Goal: Find contact information: Find contact information

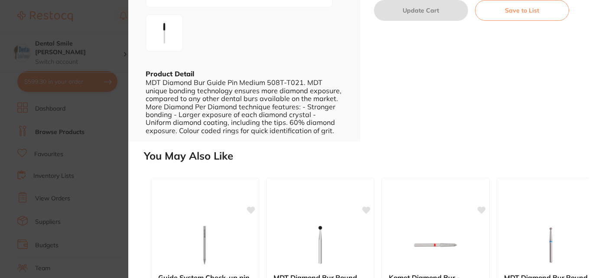
scroll to position [351, 0]
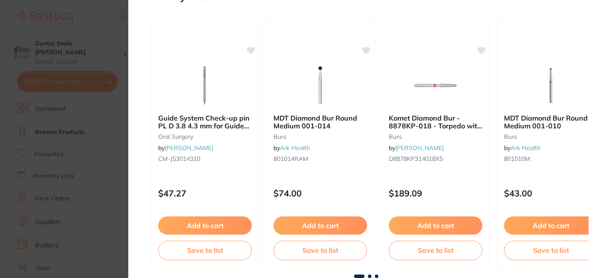
click at [111, 146] on section "MDT Diamond Bur Guide Pin Medium 508T-T021 burs by Ark Health Product Code: 508…" at bounding box center [296, 139] width 592 height 278
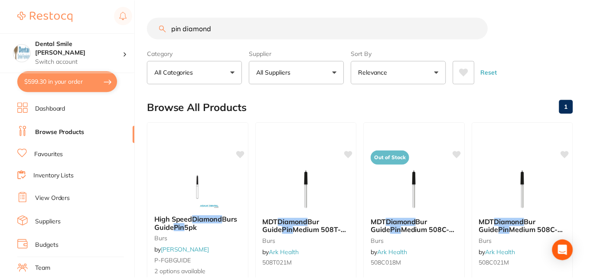
scroll to position [108, 0]
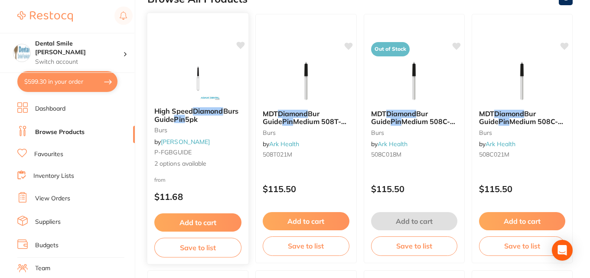
click at [181, 113] on span "High Speed" at bounding box center [173, 111] width 39 height 9
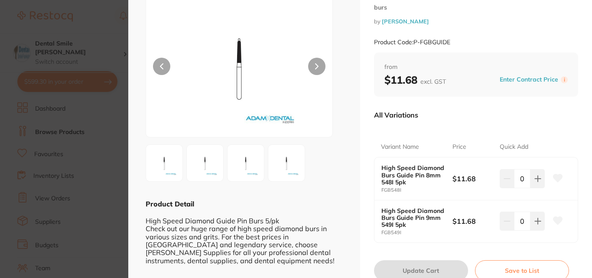
scroll to position [88, 0]
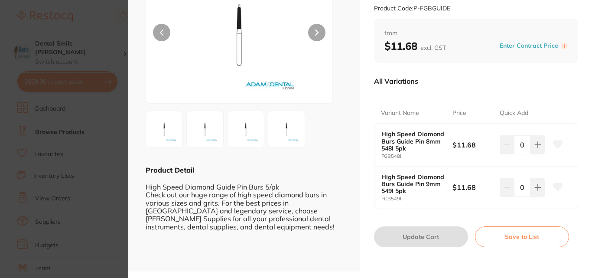
click at [172, 135] on img at bounding box center [164, 128] width 31 height 31
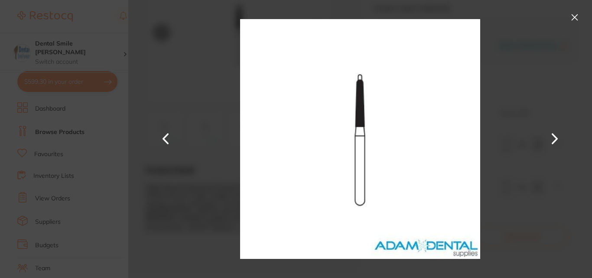
click at [557, 135] on button at bounding box center [554, 138] width 21 height 139
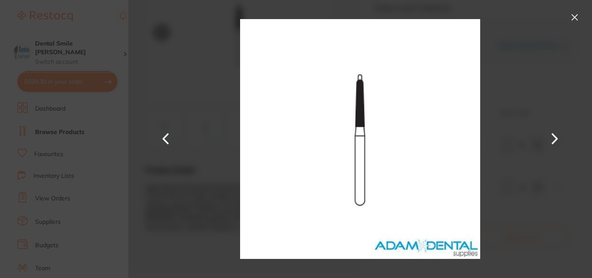
click at [578, 17] on button at bounding box center [574, 17] width 14 height 14
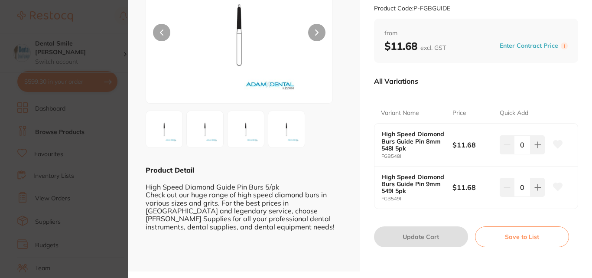
click at [52, 135] on section "High Speed Diamond Burs Guide Pin 5pk burs by [PERSON_NAME] Product Code: P-FGB…" at bounding box center [296, 139] width 592 height 278
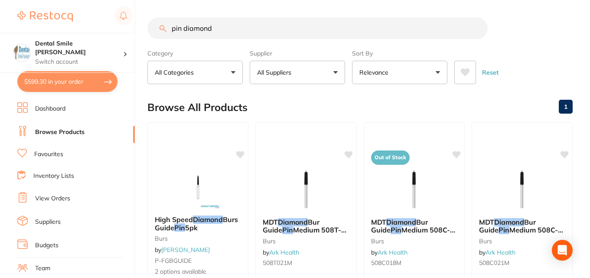
drag, startPoint x: 227, startPoint y: 22, endPoint x: 133, endPoint y: 28, distance: 94.2
click at [133, 28] on div "$599.30 Dental Smile Frankston Switch account Dental Smile Frankston $599.30 in…" at bounding box center [295, 139] width 590 height 278
type input "diamond guide pin"
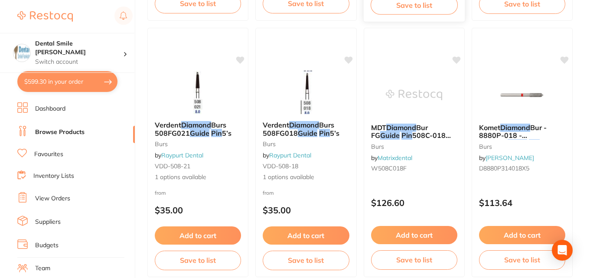
scroll to position [617, 0]
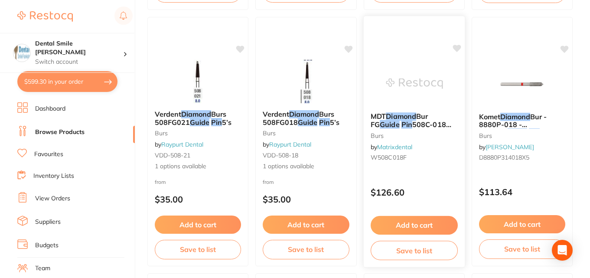
click at [415, 102] on img at bounding box center [413, 84] width 57 height 44
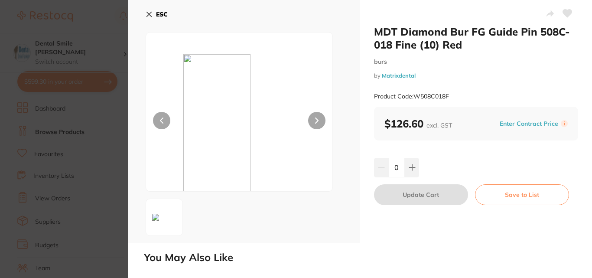
click at [61, 118] on section "MDT Diamond Bur FG Guide Pin 508C-018 Fine (10) Red burs by Matrixdental Produc…" at bounding box center [296, 139] width 592 height 278
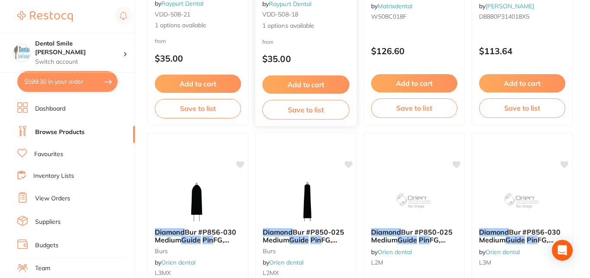
scroll to position [682, 0]
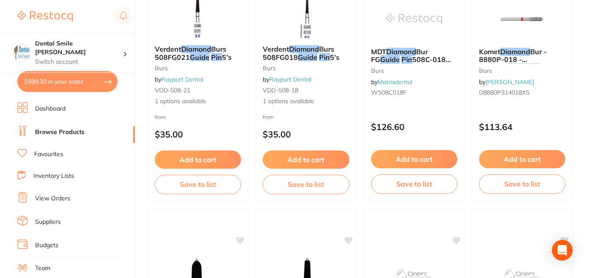
click at [522, 56] on span "Bur - 8880P-018 - Chamfer" at bounding box center [513, 59] width 68 height 25
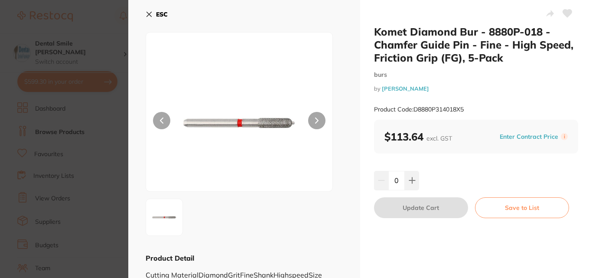
drag, startPoint x: 48, startPoint y: 95, endPoint x: 238, endPoint y: 112, distance: 190.5
click at [49, 95] on section "Komet Diamond Bur - 8880P-018 - Chamfer Guide Pin - Fine - High Speed, Friction…" at bounding box center [296, 139] width 592 height 278
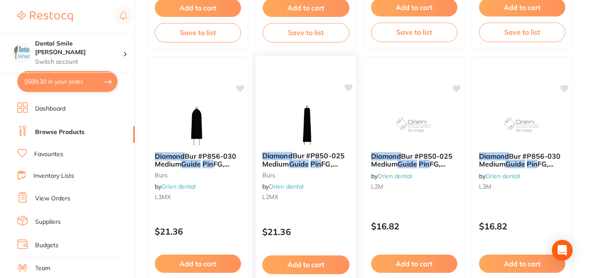
scroll to position [856, 0]
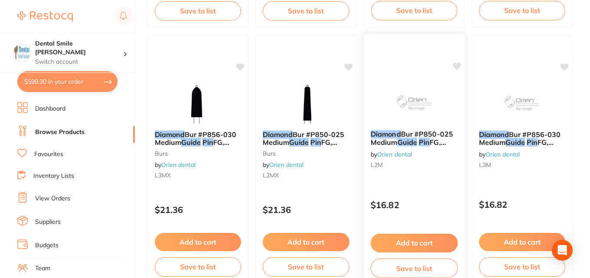
click at [406, 91] on img at bounding box center [413, 101] width 57 height 44
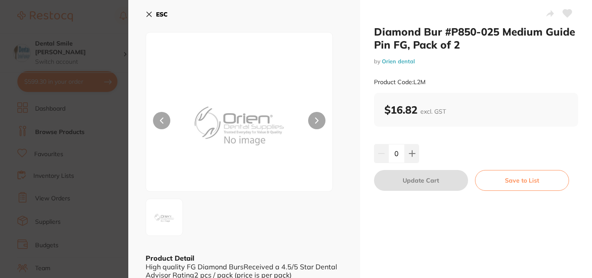
click at [94, 174] on section "Diamond Bur #P850-025 Medium Guide Pin FG, Pack of 2 by Orien dental Product Co…" at bounding box center [296, 139] width 592 height 278
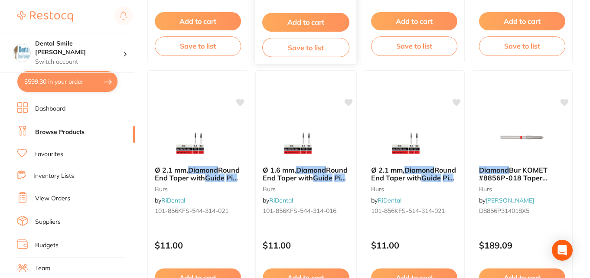
scroll to position [1386, 0]
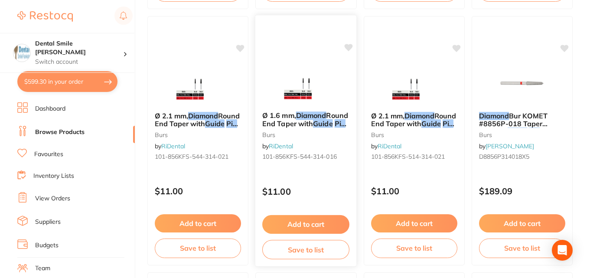
click at [291, 100] on img at bounding box center [305, 83] width 57 height 44
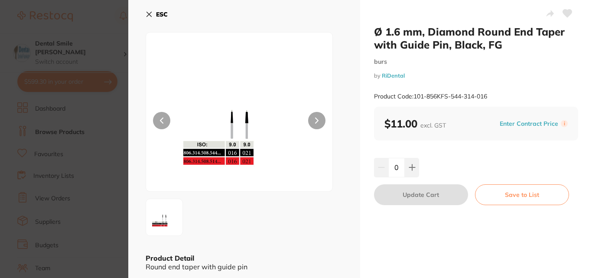
click at [69, 139] on section "Ø 1.6 mm, Diamond Round End Taper with Guide Pin, Black, FG burs by RiDental Pr…" at bounding box center [296, 139] width 592 height 278
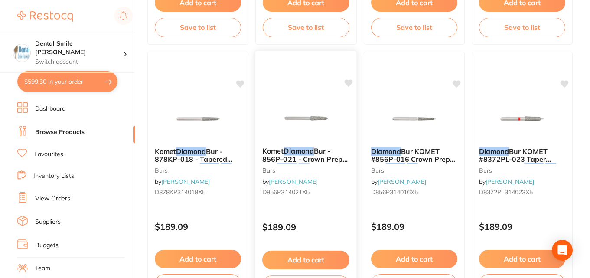
scroll to position [1884, 0]
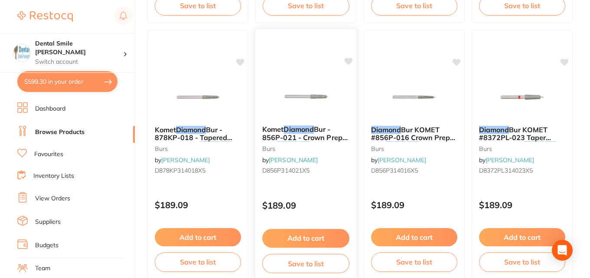
click at [298, 115] on img at bounding box center [305, 97] width 57 height 44
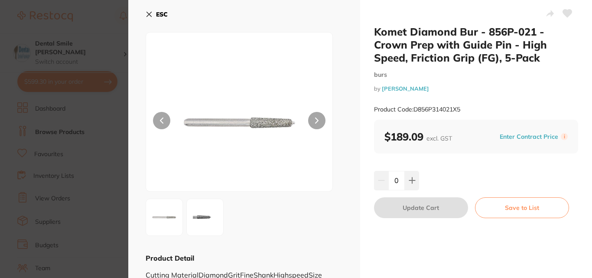
scroll to position [23, 0]
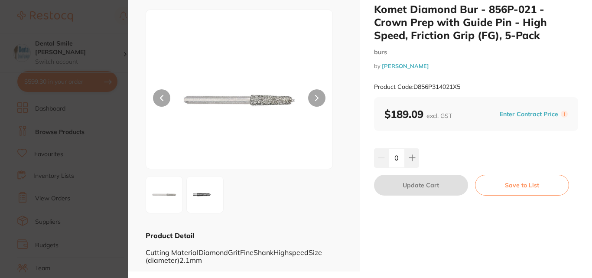
click at [102, 130] on section "Komet Diamond Bur - 856P-021 - Crown Prep with Guide Pin - High Speed, Friction…" at bounding box center [296, 139] width 592 height 278
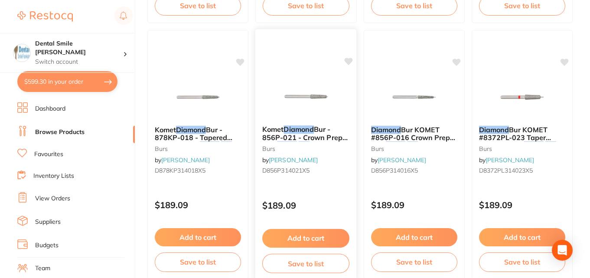
scroll to position [1931, 0]
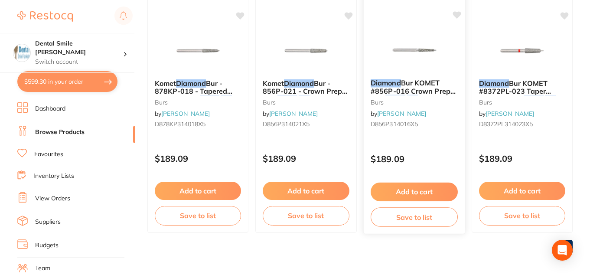
click at [403, 76] on div "Diamond Bur KOMET #856P-016 Crown Prep with Guide Pin FGx5 burs by Henry Schein…" at bounding box center [413, 105] width 101 height 66
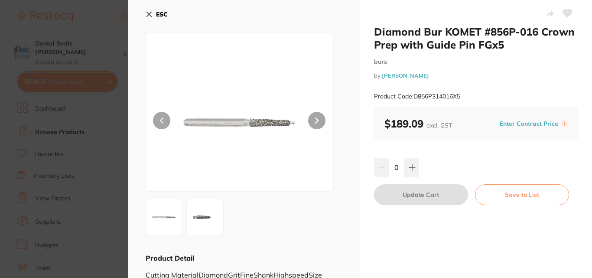
scroll to position [23, 0]
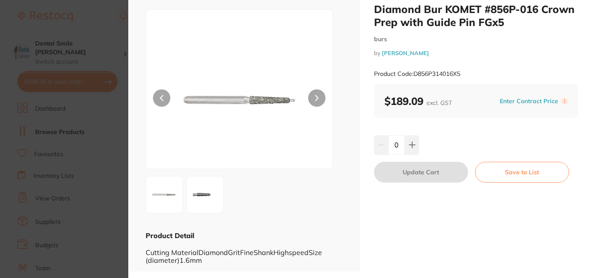
click at [104, 125] on section "Diamond Bur KOMET #856P-016 Crown Prep with Guide Pin FGx5 burs by Henry Schein…" at bounding box center [296, 139] width 592 height 278
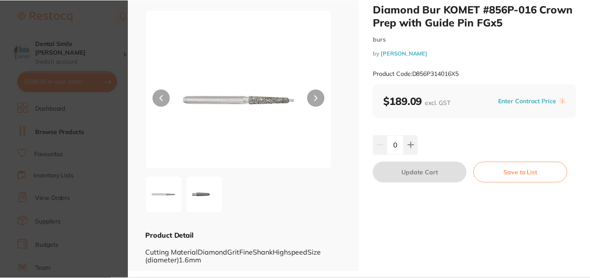
scroll to position [1931, 0]
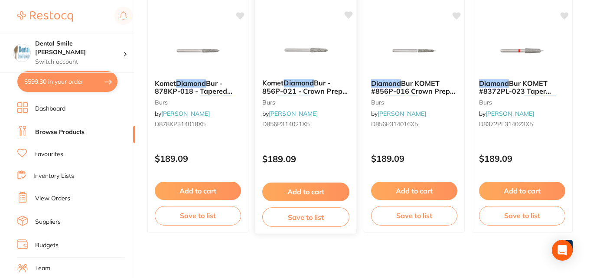
click at [308, 92] on span "Bur - 856P-021 - Crown Prep with" at bounding box center [304, 90] width 85 height 25
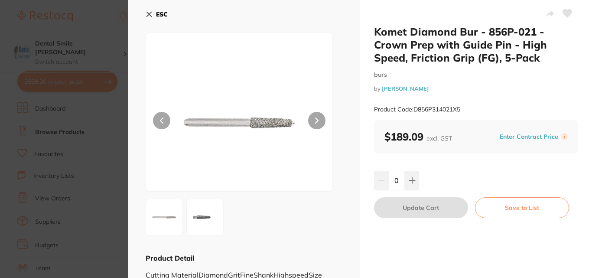
scroll to position [23, 0]
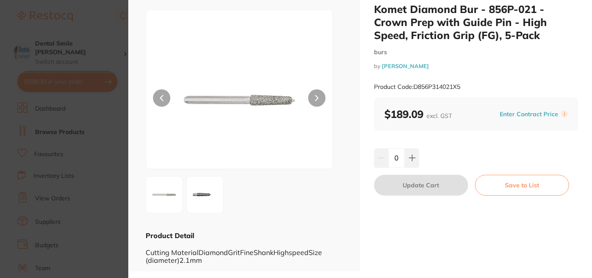
click at [90, 216] on section "Komet Diamond Bur - 856P-021 - Crown Prep with Guide Pin - High Speed, Friction…" at bounding box center [296, 139] width 592 height 278
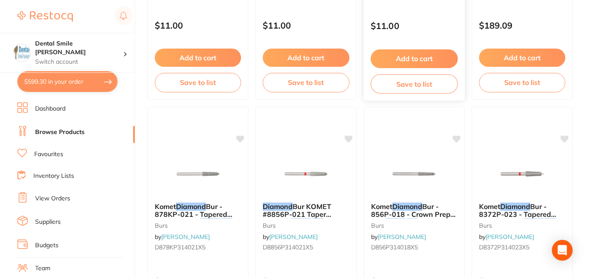
scroll to position [1411, 0]
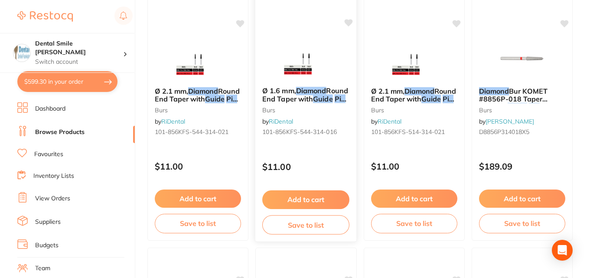
click at [313, 96] on span "Round End Taper with" at bounding box center [305, 94] width 86 height 17
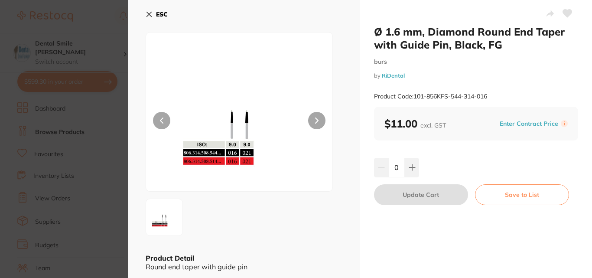
click at [238, 125] on img at bounding box center [239, 122] width 112 height 137
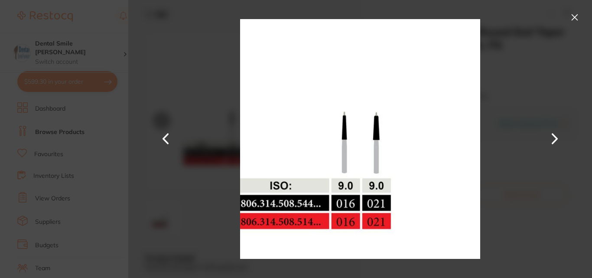
click at [575, 18] on button at bounding box center [574, 17] width 14 height 14
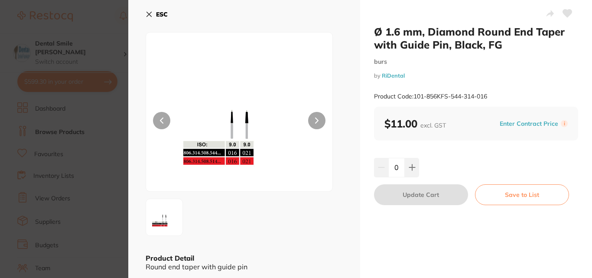
click at [97, 84] on section "Ø 1.6 mm, Diamond Round End Taper with Guide Pin, Black, FG burs by RiDental Pr…" at bounding box center [296, 139] width 592 height 278
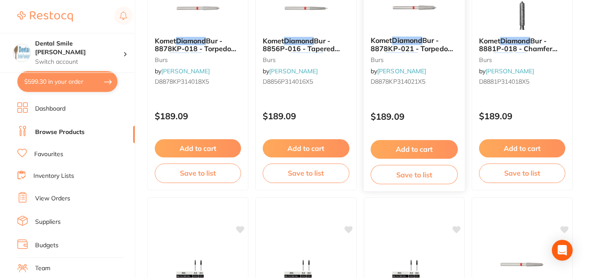
scroll to position [1151, 0]
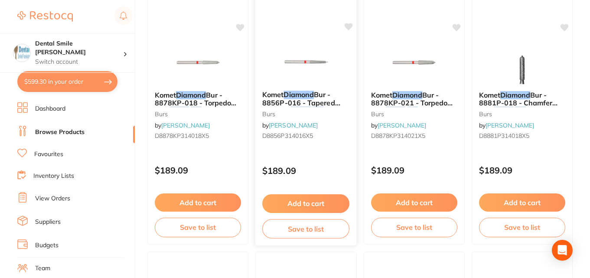
click at [316, 91] on span "Bur - 8856P-016 - Tapered Chamfer" at bounding box center [301, 102] width 78 height 25
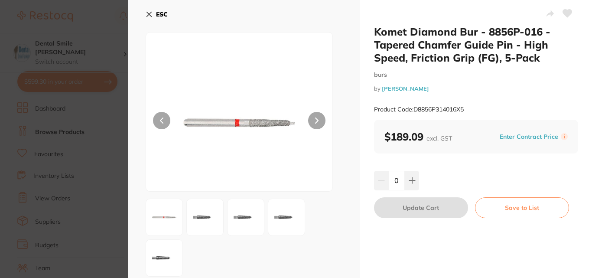
scroll to position [63, 0]
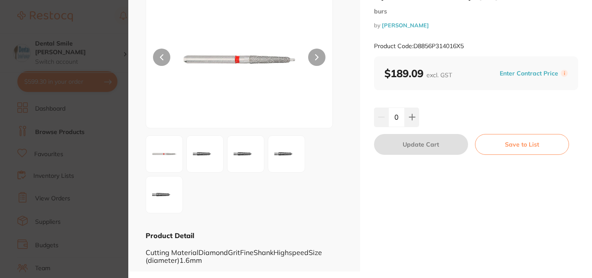
click at [204, 158] on img at bounding box center [204, 153] width 31 height 31
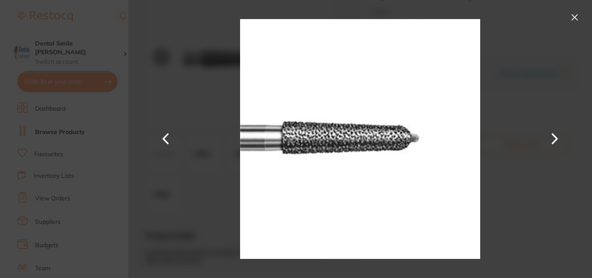
click at [552, 139] on button at bounding box center [554, 138] width 21 height 139
click at [575, 17] on button at bounding box center [574, 17] width 14 height 14
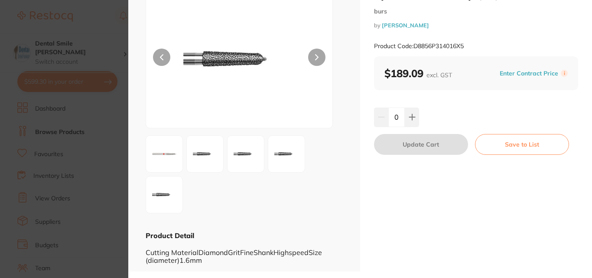
scroll to position [0, 0]
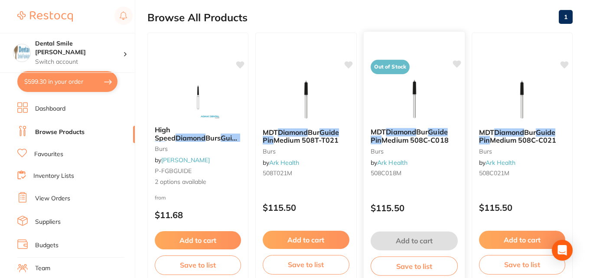
scroll to position [68, 0]
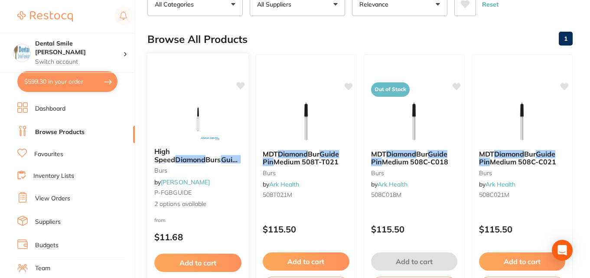
click at [193, 138] on img at bounding box center [197, 119] width 57 height 44
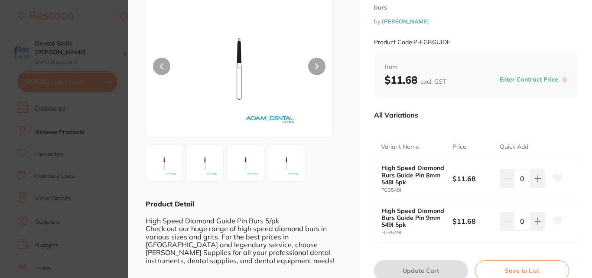
scroll to position [88, 0]
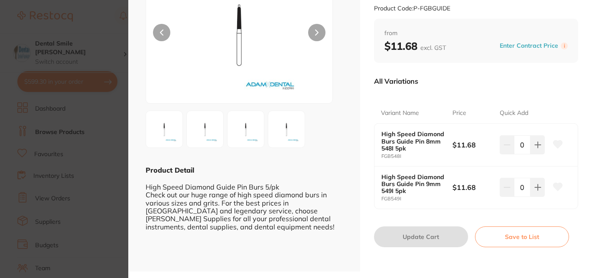
drag, startPoint x: 62, startPoint y: 138, endPoint x: 197, endPoint y: 146, distance: 135.4
click at [63, 137] on section "High Speed Diamond Burs Guide Pin 5pk burs by [PERSON_NAME] Product Code: P-FGB…" at bounding box center [296, 139] width 592 height 278
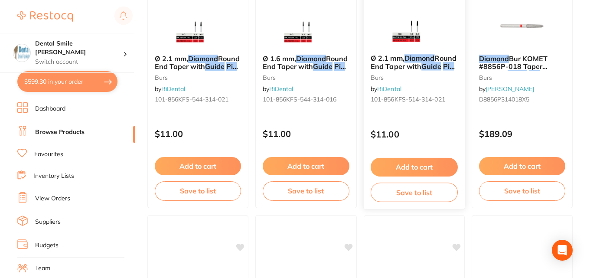
scroll to position [1422, 0]
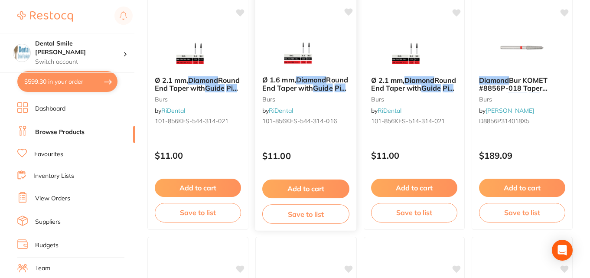
click at [306, 78] on em "Diamond" at bounding box center [311, 79] width 30 height 9
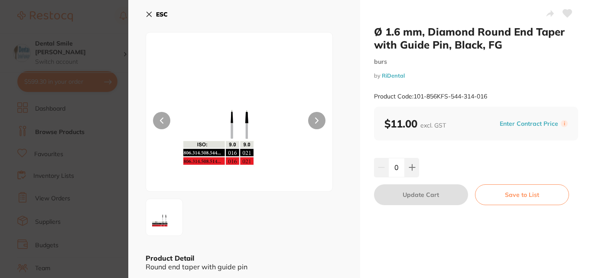
click at [393, 74] on link "RiDental" at bounding box center [393, 75] width 23 height 7
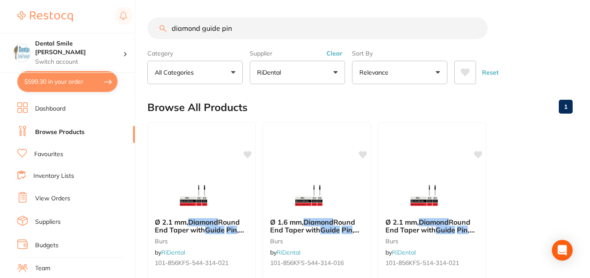
scroll to position [130, 0]
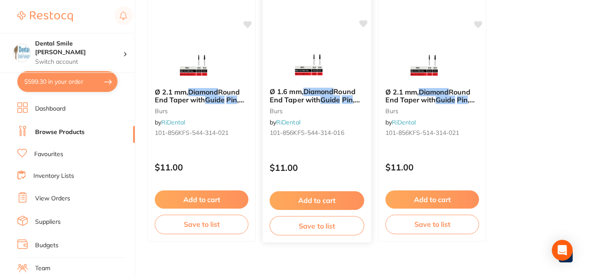
click at [314, 88] on em "Diamond" at bounding box center [318, 91] width 30 height 9
drag, startPoint x: 314, startPoint y: 93, endPoint x: 388, endPoint y: 109, distance: 74.8
click at [314, 93] on em "Diamond" at bounding box center [318, 91] width 30 height 9
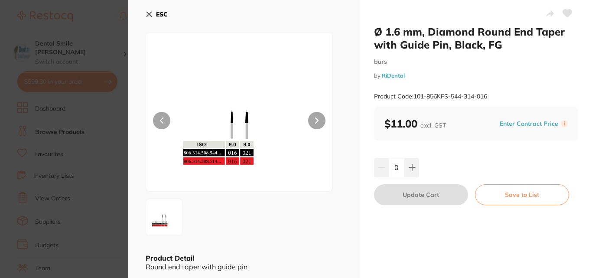
click at [564, 15] on icon at bounding box center [567, 14] width 9 height 8
click at [94, 122] on section "Ø 1.6 mm, Diamond Round End Taper with Guide Pin, Black, FG burs by RiDental Pr…" at bounding box center [296, 139] width 592 height 278
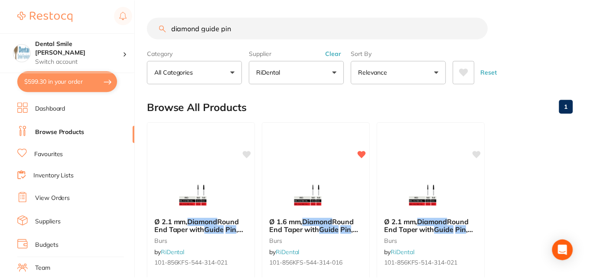
scroll to position [130, 0]
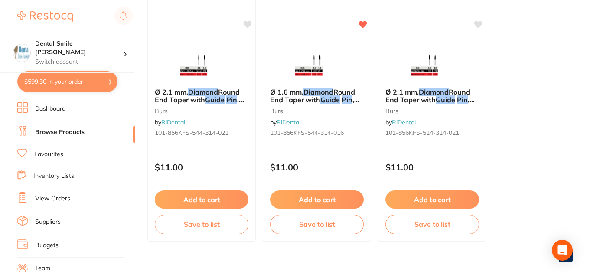
click at [61, 225] on li "Suppliers" at bounding box center [75, 221] width 117 height 13
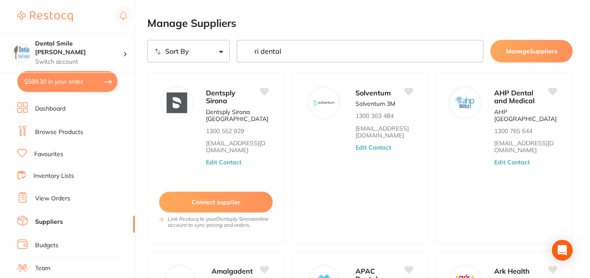
type input "ri dental"
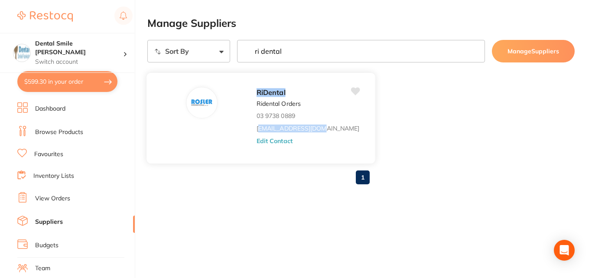
drag, startPoint x: 269, startPoint y: 130, endPoint x: 207, endPoint y: 133, distance: 62.9
click at [207, 133] on div "RiDental Ridental Orders 03 9738 0889 [EMAIL_ADDRESS][DOMAIN_NAME] Edit Contact" at bounding box center [260, 117] width 229 height 91
copy link "[EMAIL_ADDRESS][DOMAIN_NAME]"
